Goal: Use online tool/utility: Use online tool/utility

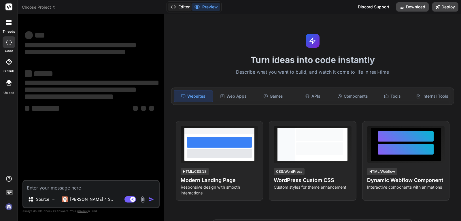
click at [185, 5] on button "Editor" at bounding box center [180, 7] width 24 height 8
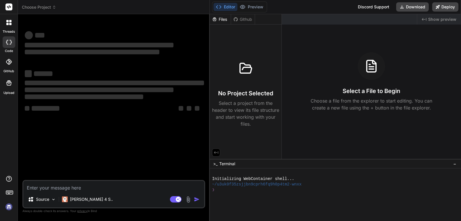
type textarea "x"
drag, startPoint x: 164, startPoint y: 29, endPoint x: 200, endPoint y: 29, distance: 36.1
click at [200, 29] on div "Bind AI Web Search Created with Pixso. Code Generator ‌ ‌ ‌ ‌ ‌ ‌ ‌ ‌ ‌ ‌ ‌ ‌ ‌…" at bounding box center [114, 117] width 192 height 207
click at [42, 191] on textarea at bounding box center [113, 186] width 181 height 10
paste textarea "build an application like ATS for corporate companies"
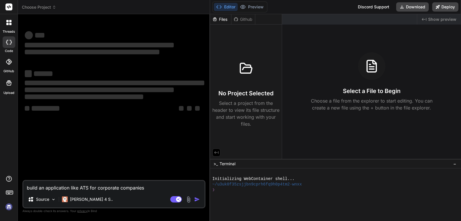
type textarea "build an application like ATS for corporate companies"
type textarea "x"
type textarea "build an application like ATS for corporate companies"
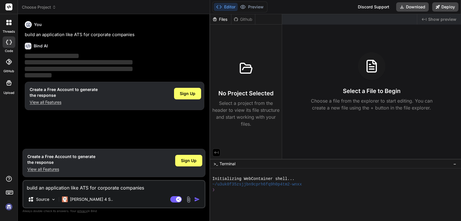
type textarea "x"
